Goal: Transaction & Acquisition: Download file/media

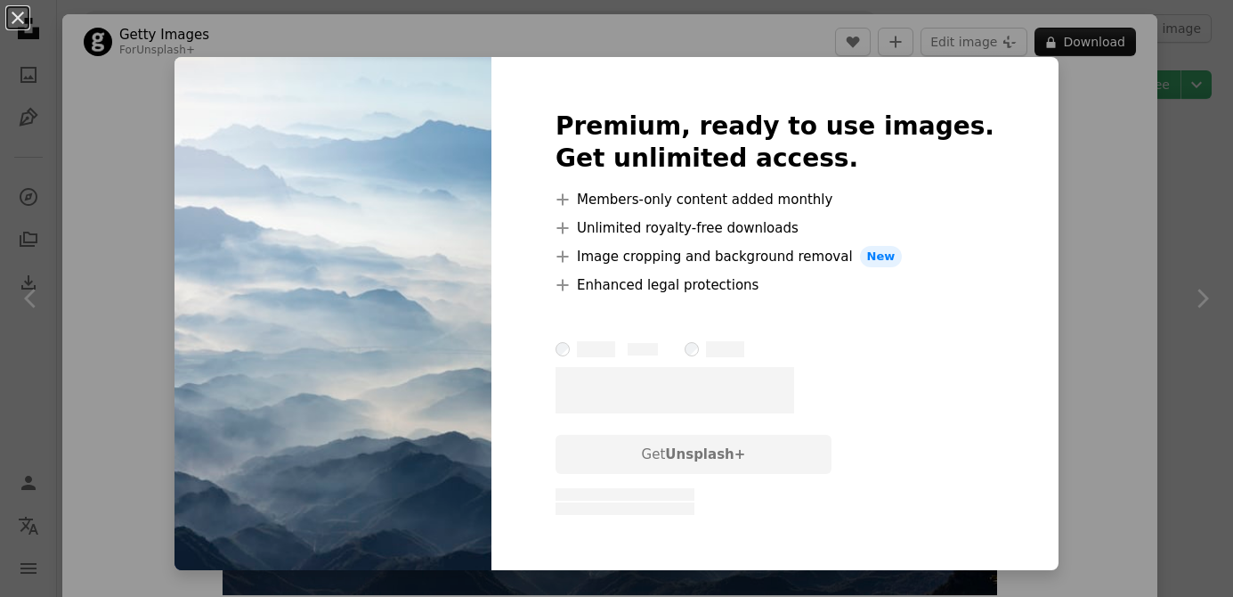
scroll to position [11175, 0]
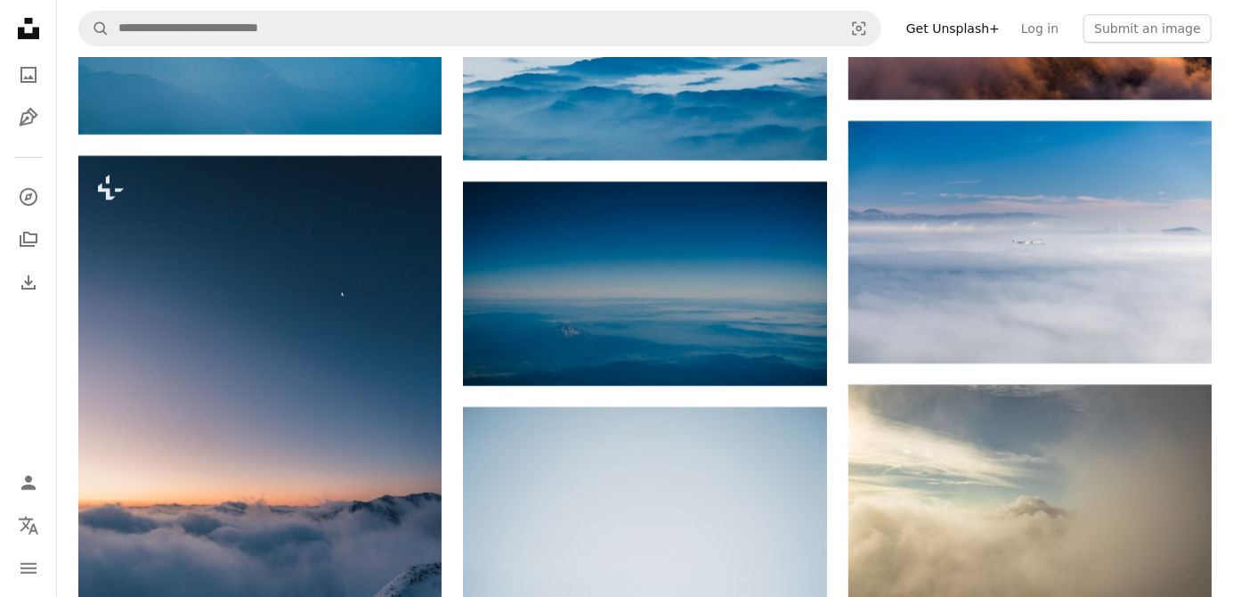
scroll to position [12089, 0]
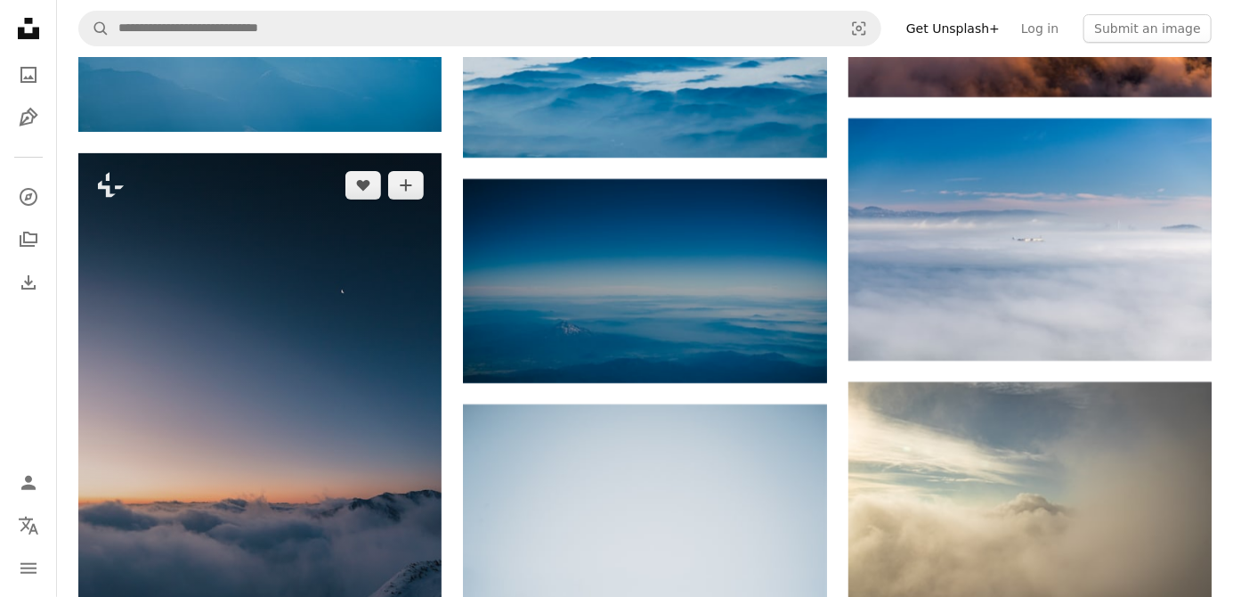
click at [141, 356] on img at bounding box center [259, 425] width 363 height 544
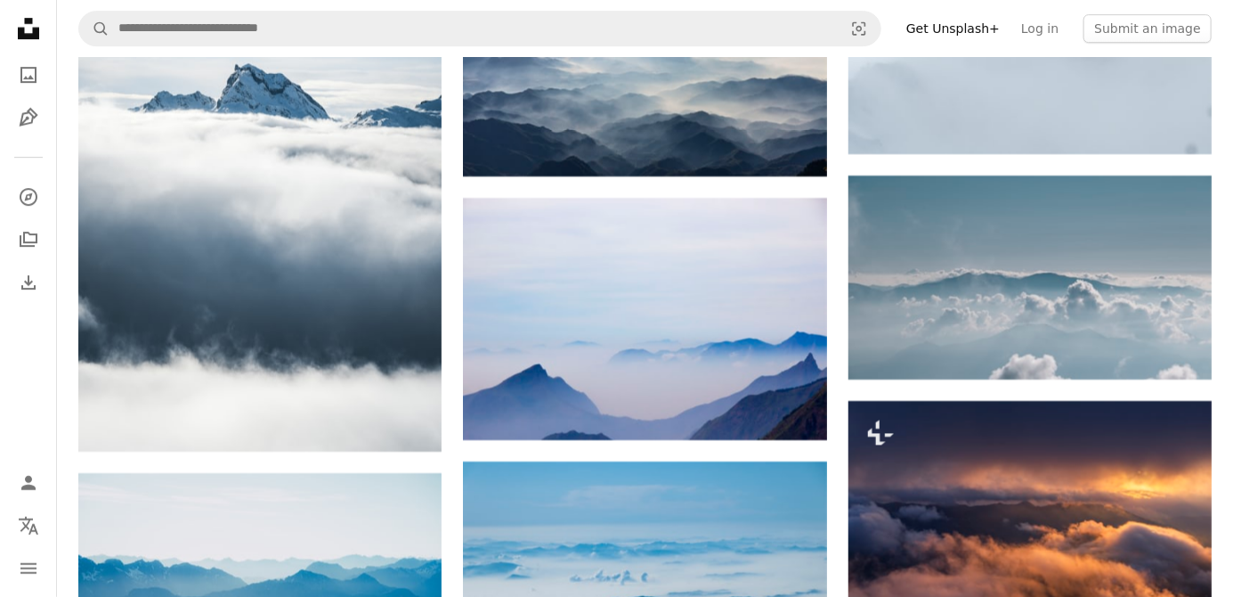
scroll to position [11534, 0]
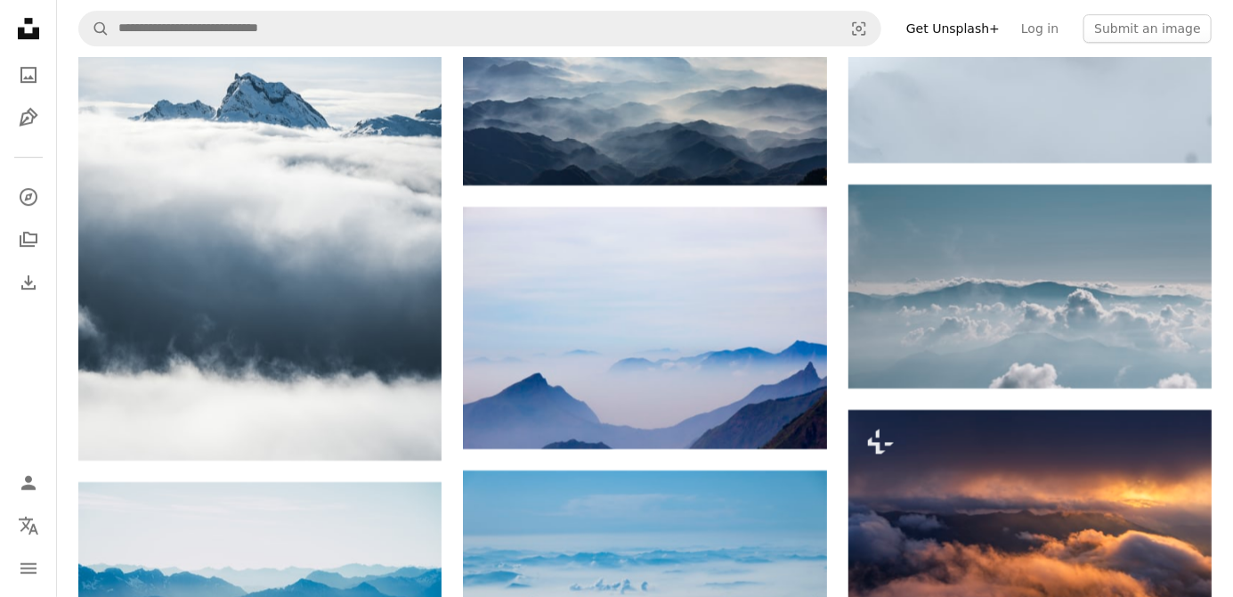
click at [817, 378] on img at bounding box center [644, 328] width 363 height 242
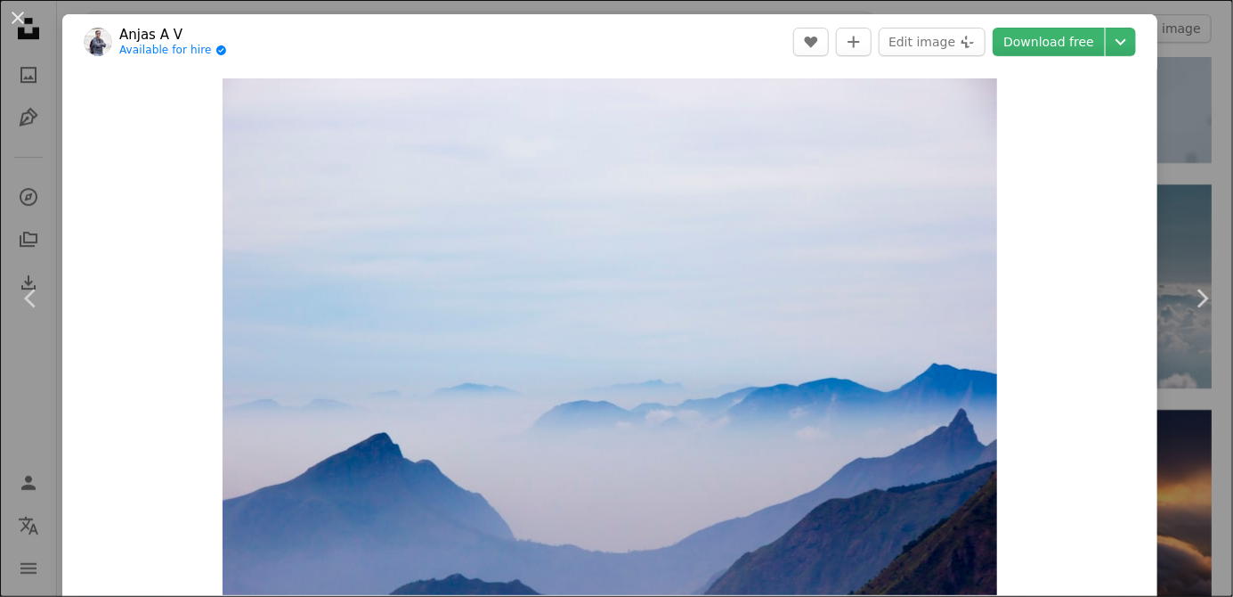
click at [1135, 31] on icon "Chevron down" at bounding box center [1121, 41] width 28 height 21
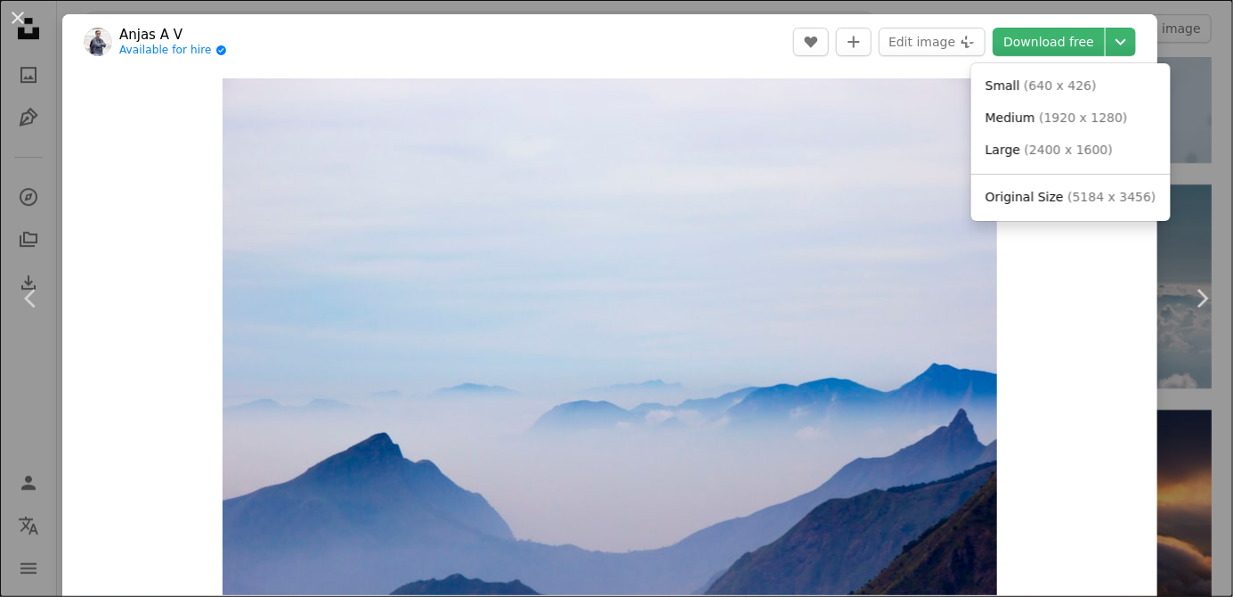
click at [1093, 193] on span "( 5184 x 3456 )" at bounding box center [1112, 197] width 88 height 14
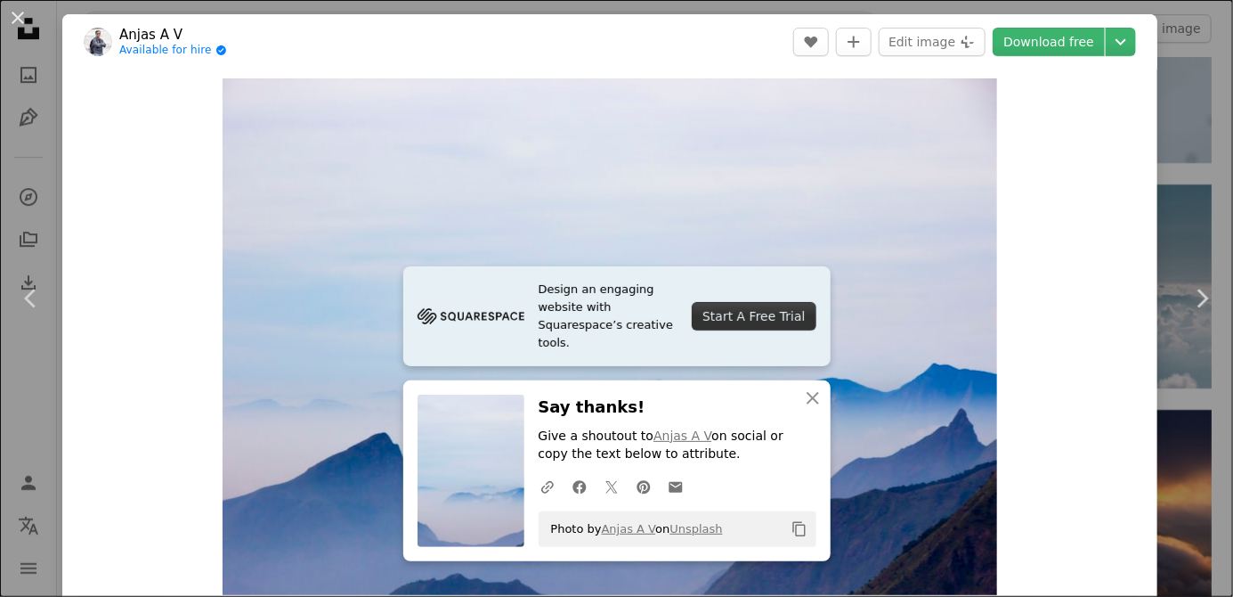
click at [1134, 45] on icon "Chevron down" at bounding box center [1121, 41] width 28 height 21
